Goal: Find specific page/section: Find specific page/section

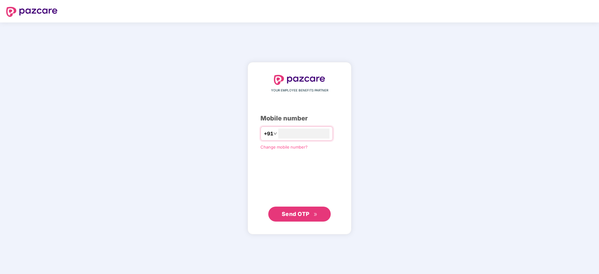
type input "**********"
click at [299, 213] on span "Send OTP" at bounding box center [296, 214] width 28 height 7
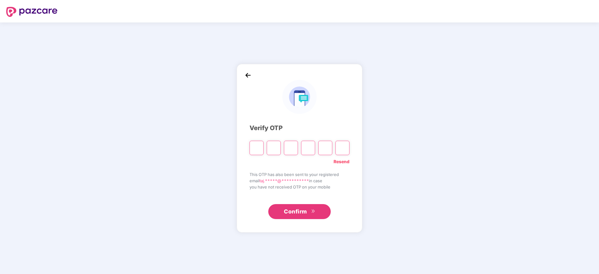
paste input "*"
type input "*"
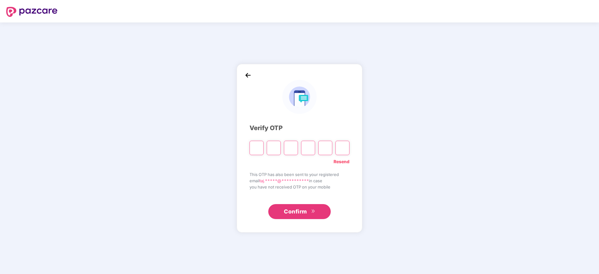
type input "*"
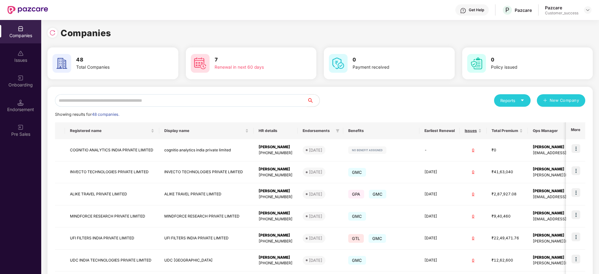
click at [187, 100] on input "text" at bounding box center [181, 100] width 252 height 12
type input "*"
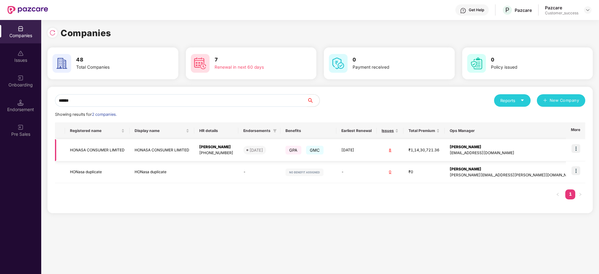
type input "******"
click at [111, 149] on td "HONASA CONSUMER LIMITED" at bounding box center [97, 150] width 65 height 22
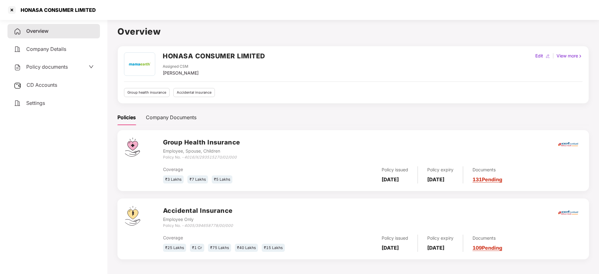
click at [499, 179] on link "131 Pending" at bounding box center [488, 179] width 30 height 6
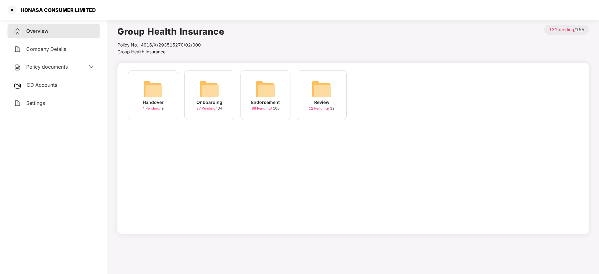
click at [207, 98] on img at bounding box center [209, 89] width 20 height 20
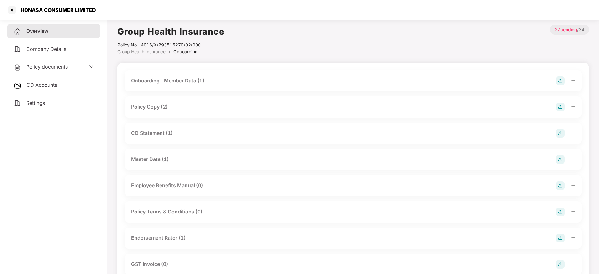
click at [163, 107] on div "Policy Copy (2)" at bounding box center [149, 107] width 37 height 8
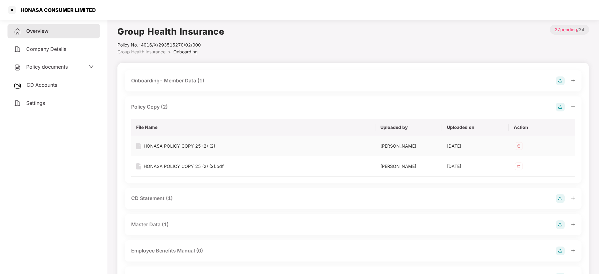
click at [171, 144] on div "HONASA POLICY COPY 25 (2) (2)" at bounding box center [180, 146] width 72 height 7
click at [10, 10] on div at bounding box center [12, 10] width 10 height 10
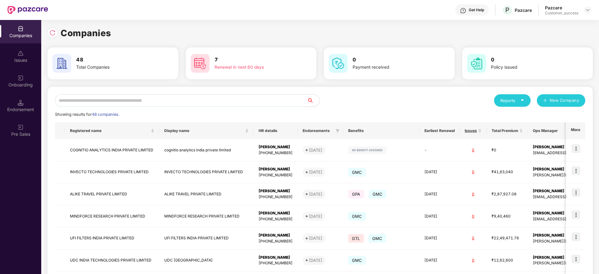
click at [126, 102] on input "text" at bounding box center [181, 100] width 252 height 12
paste input "**********"
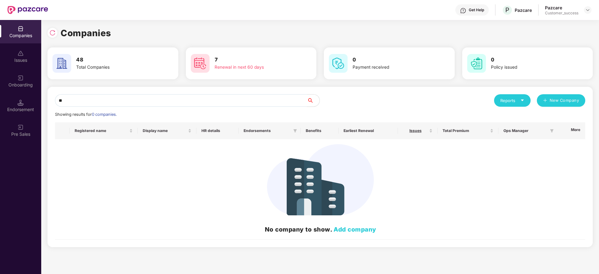
type input "*"
